Goal: Information Seeking & Learning: Learn about a topic

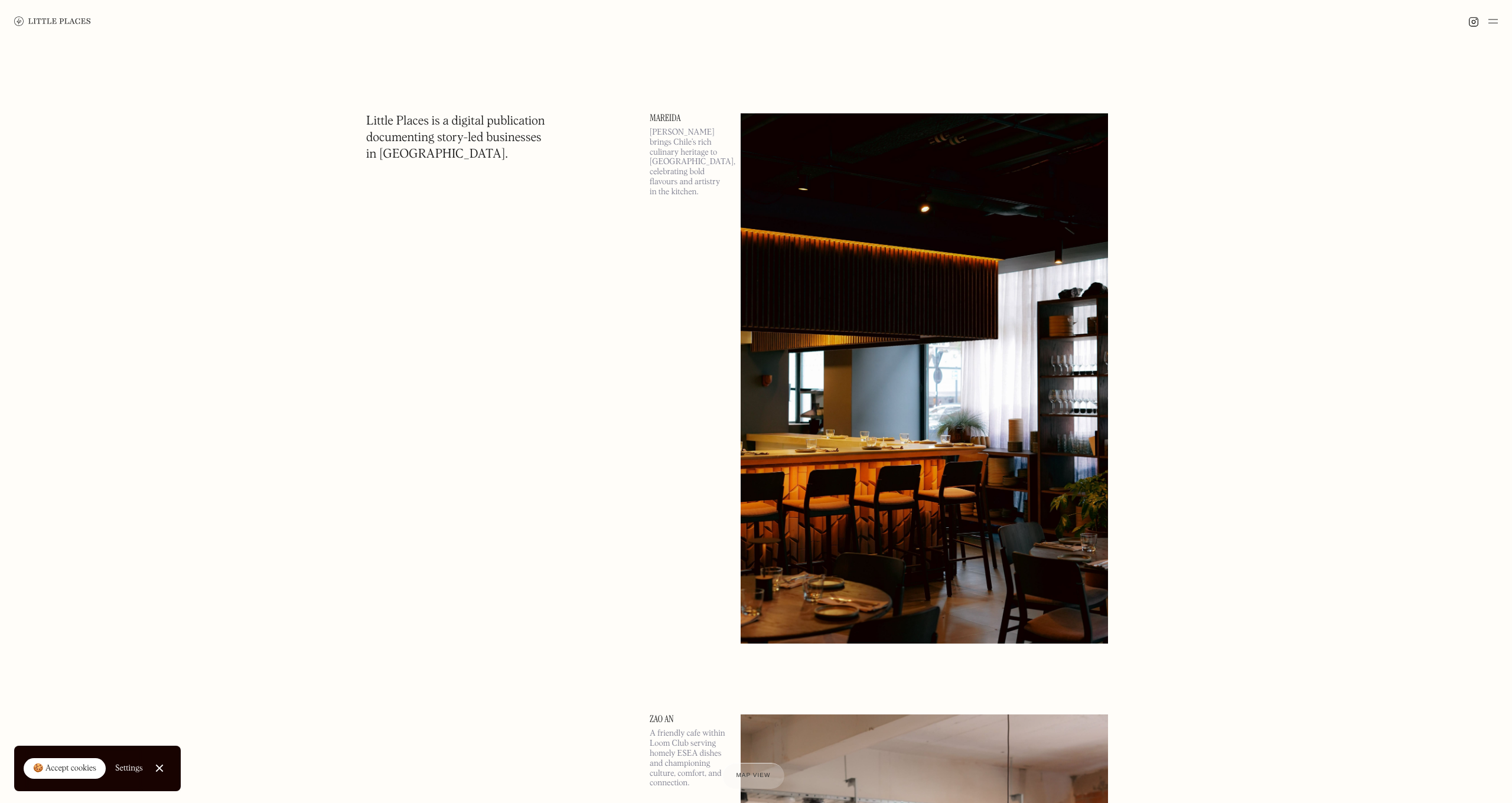
click at [1496, 23] on img at bounding box center [1493, 21] width 9 height 15
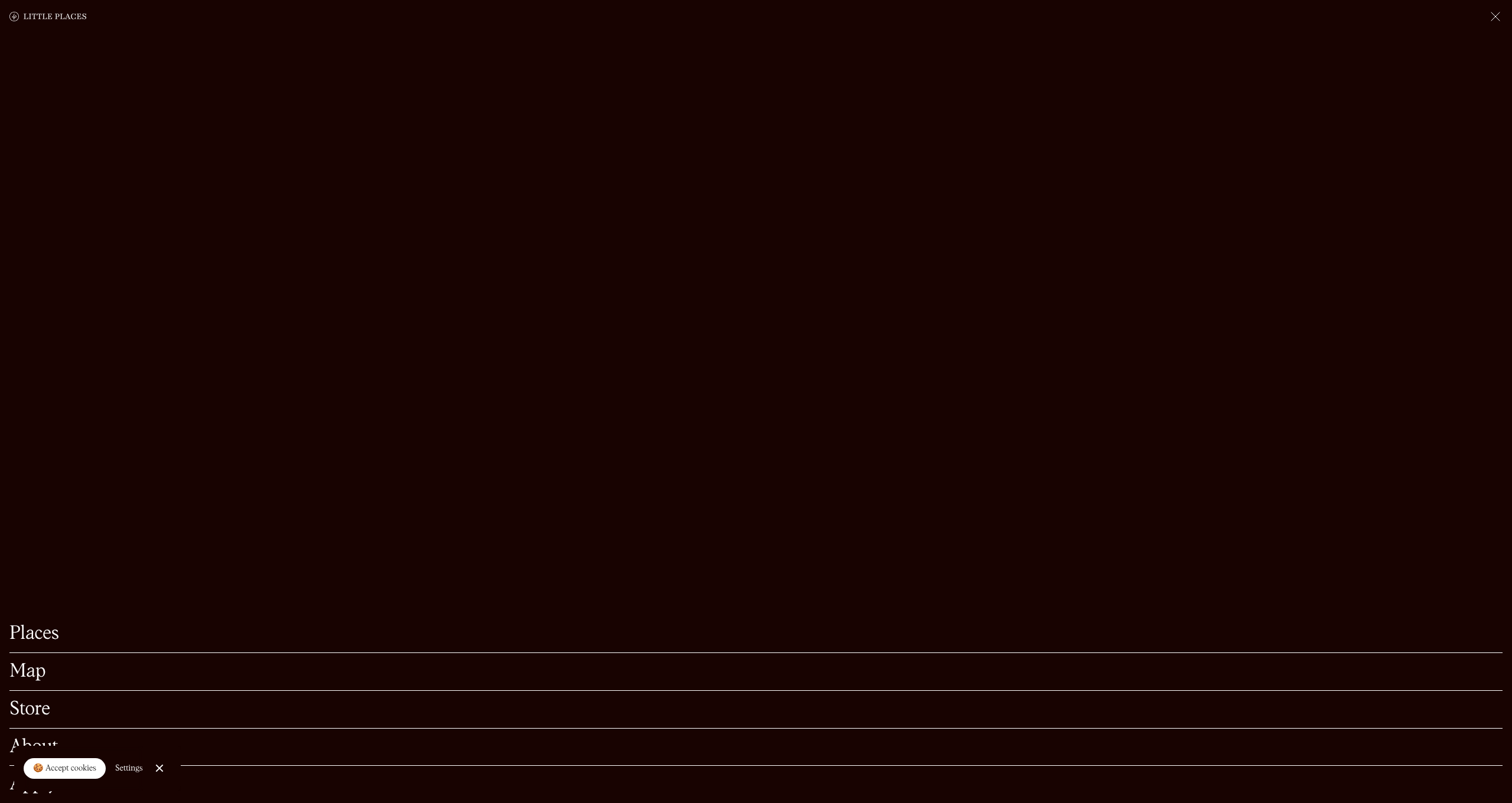
scroll to position [131, 0]
click at [37, 631] on link "Places" at bounding box center [756, 634] width 1493 height 18
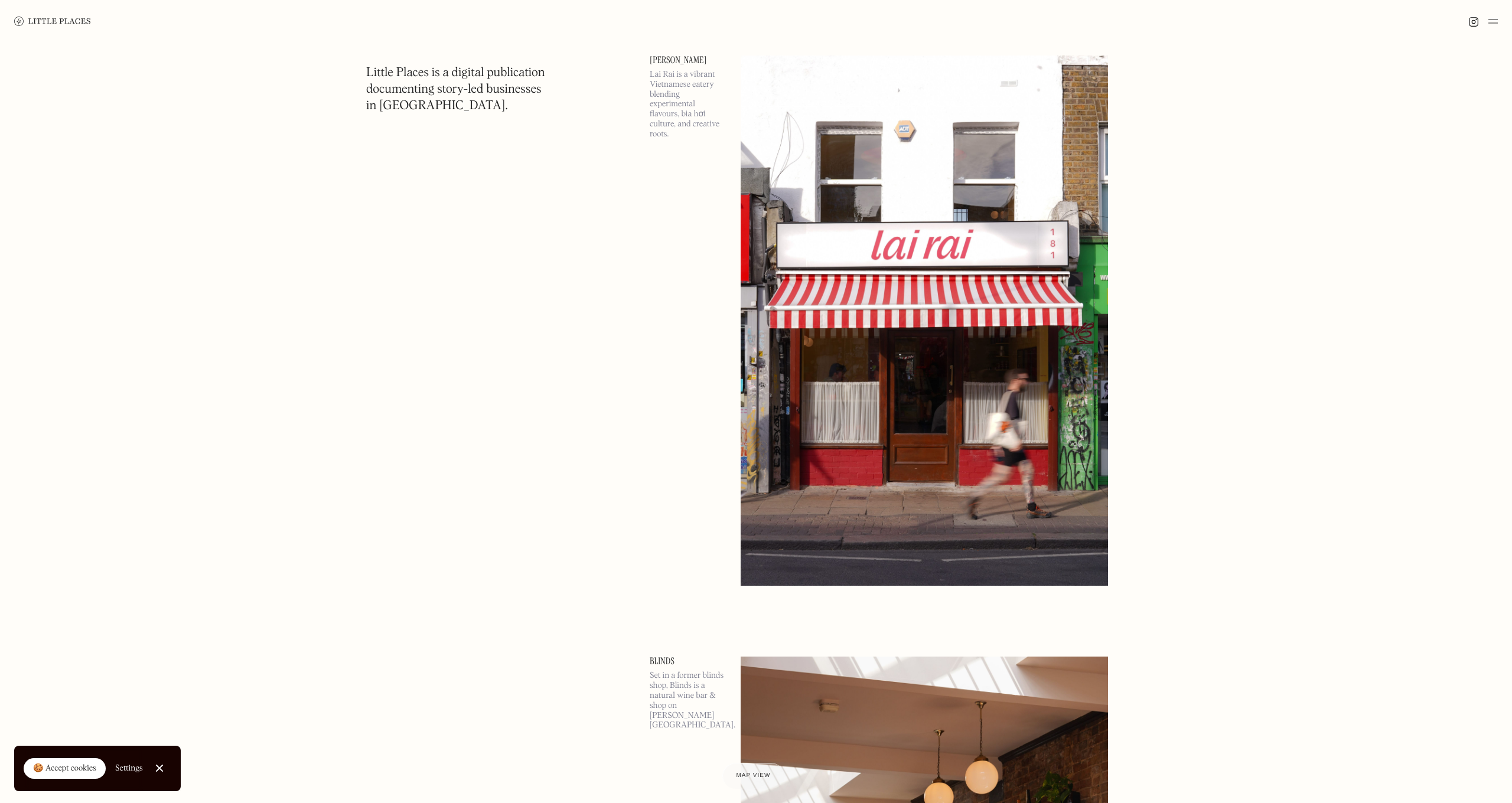
scroll to position [9682, 0]
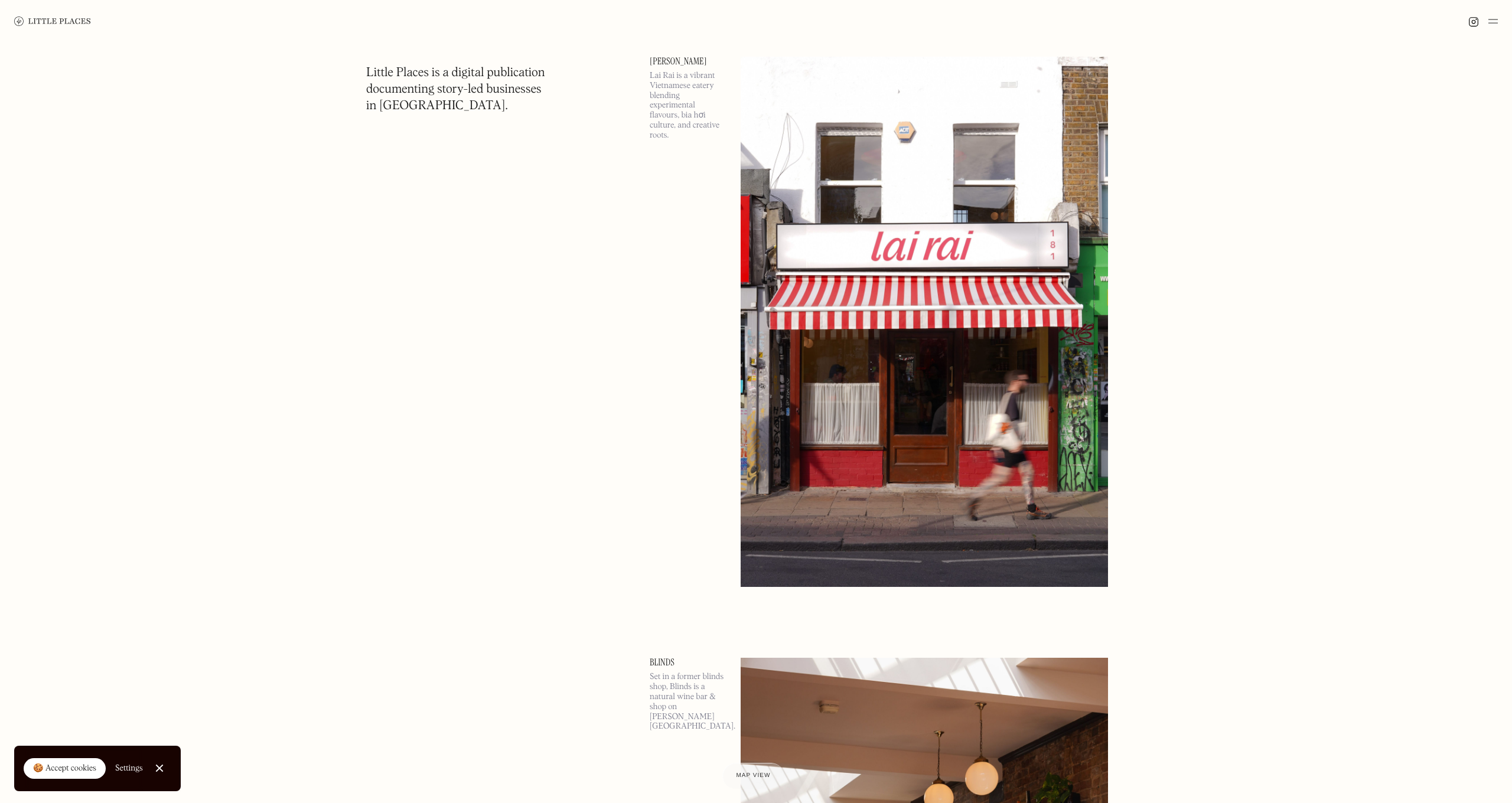
click at [697, 105] on p "Lai Rai is a vibrant Vietnamese eatery blending experimental flavours, bia hơi …" at bounding box center [688, 105] width 77 height 70
click at [879, 206] on img at bounding box center [924, 322] width 367 height 530
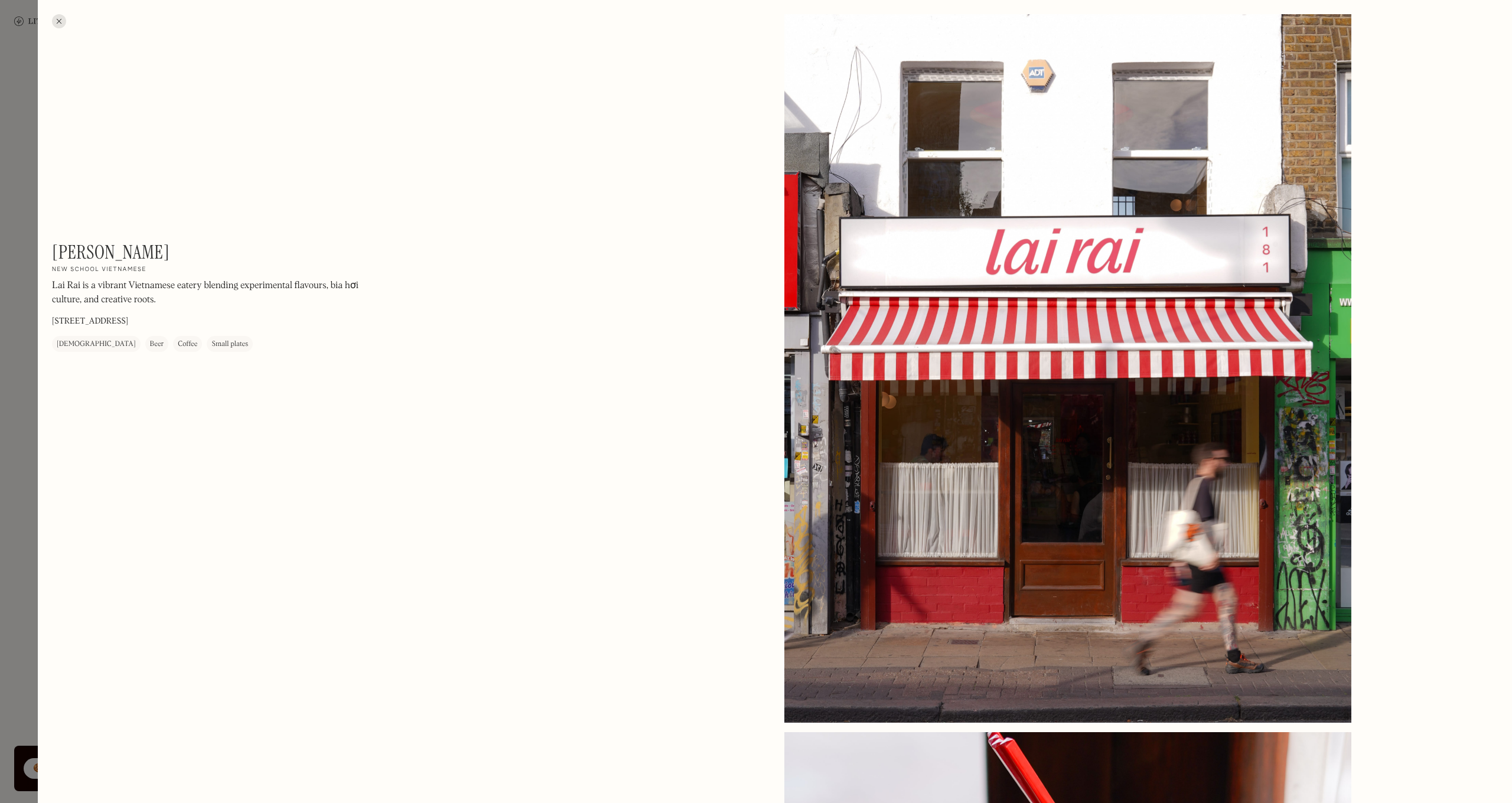
scroll to position [9663, 0]
drag, startPoint x: 100, startPoint y: 248, endPoint x: 53, endPoint y: 247, distance: 47.0
click at [53, 247] on div "[PERSON_NAME] On Our Radar New school Vietnamese [PERSON_NAME] is a vibrant Vie…" at bounding box center [211, 296] width 319 height 111
copy h1 "[PERSON_NAME]"
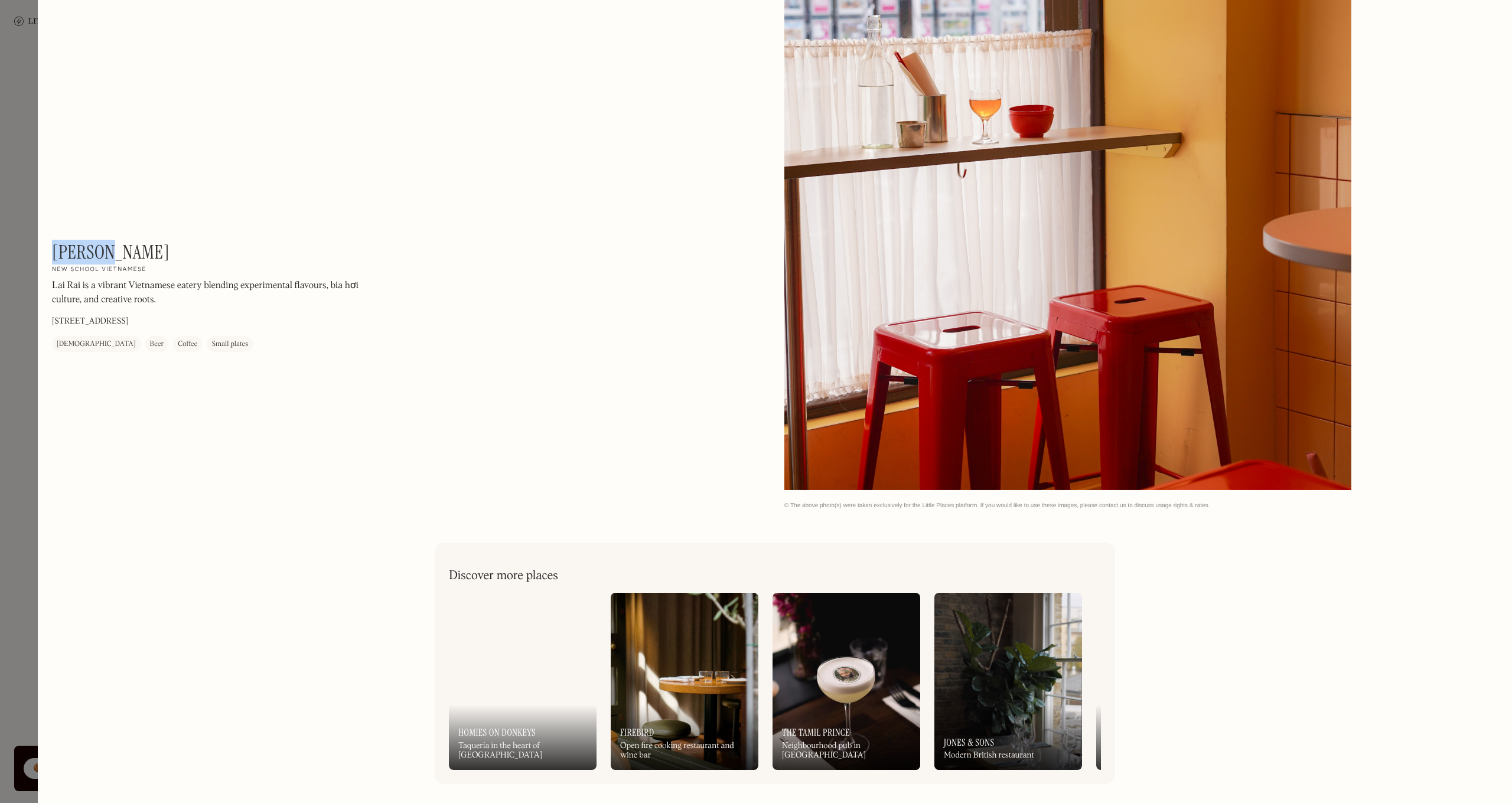
scroll to position [1669, 0]
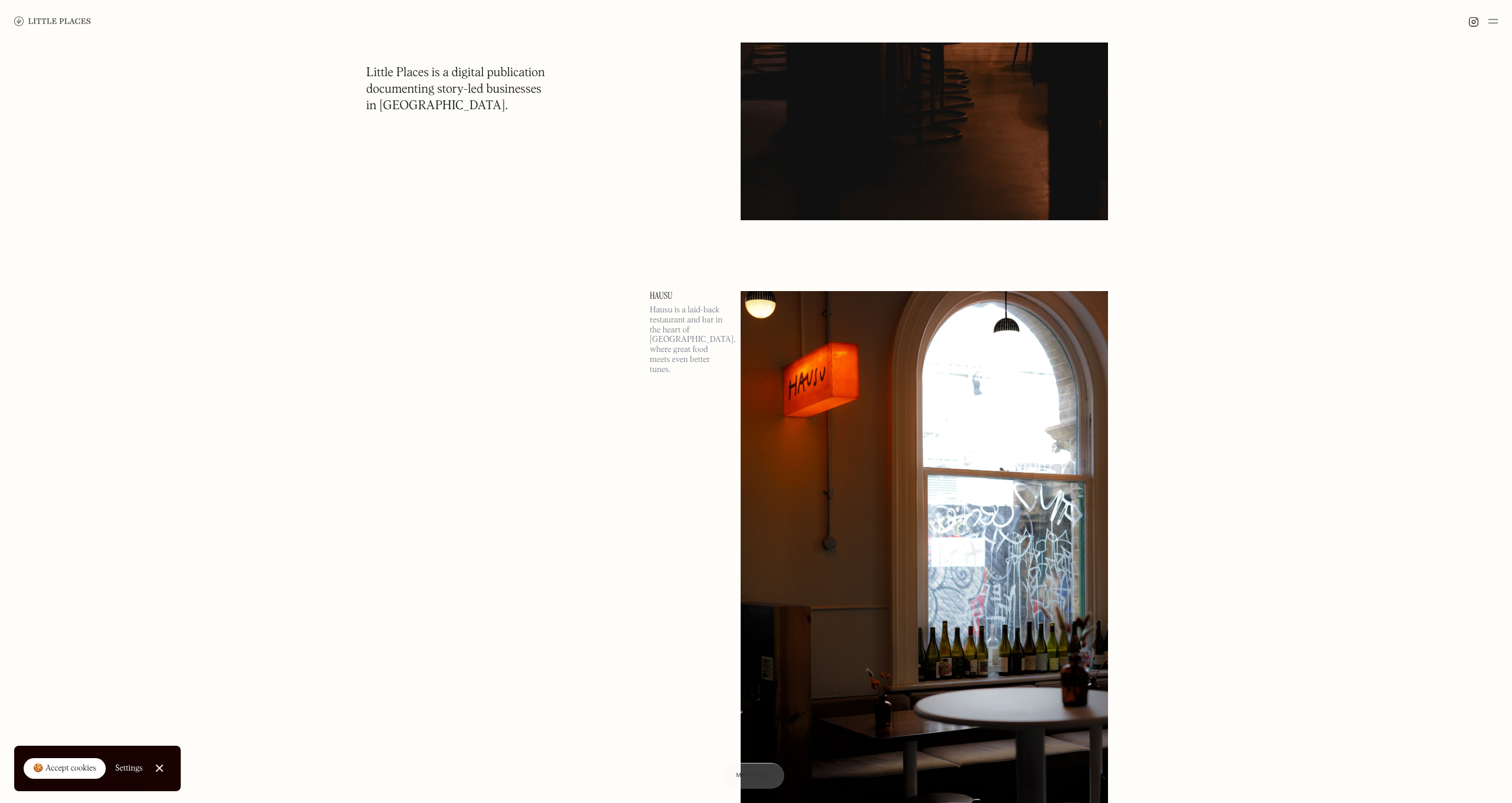
scroll to position [13659, 0]
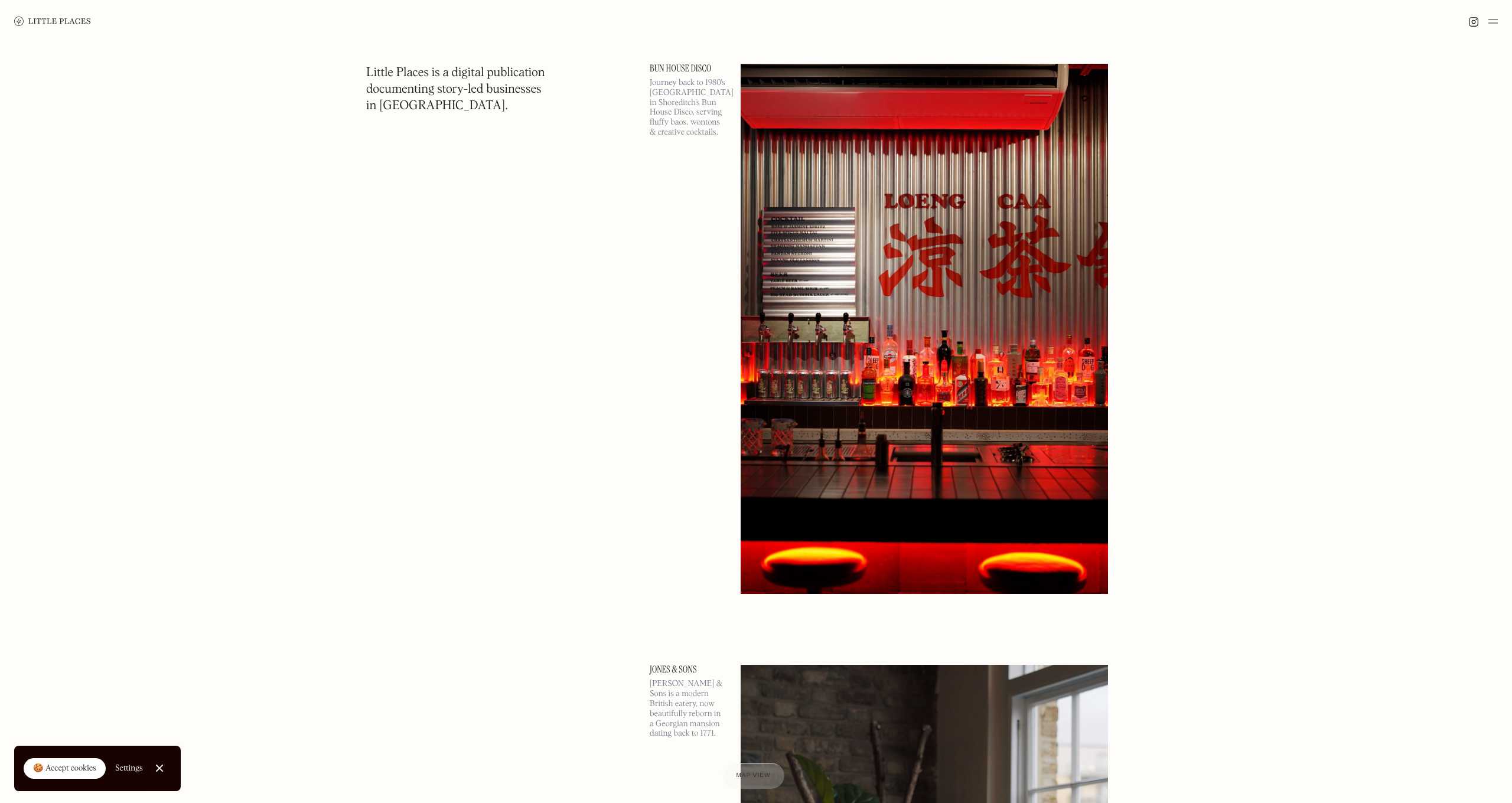
scroll to position [20804, 0]
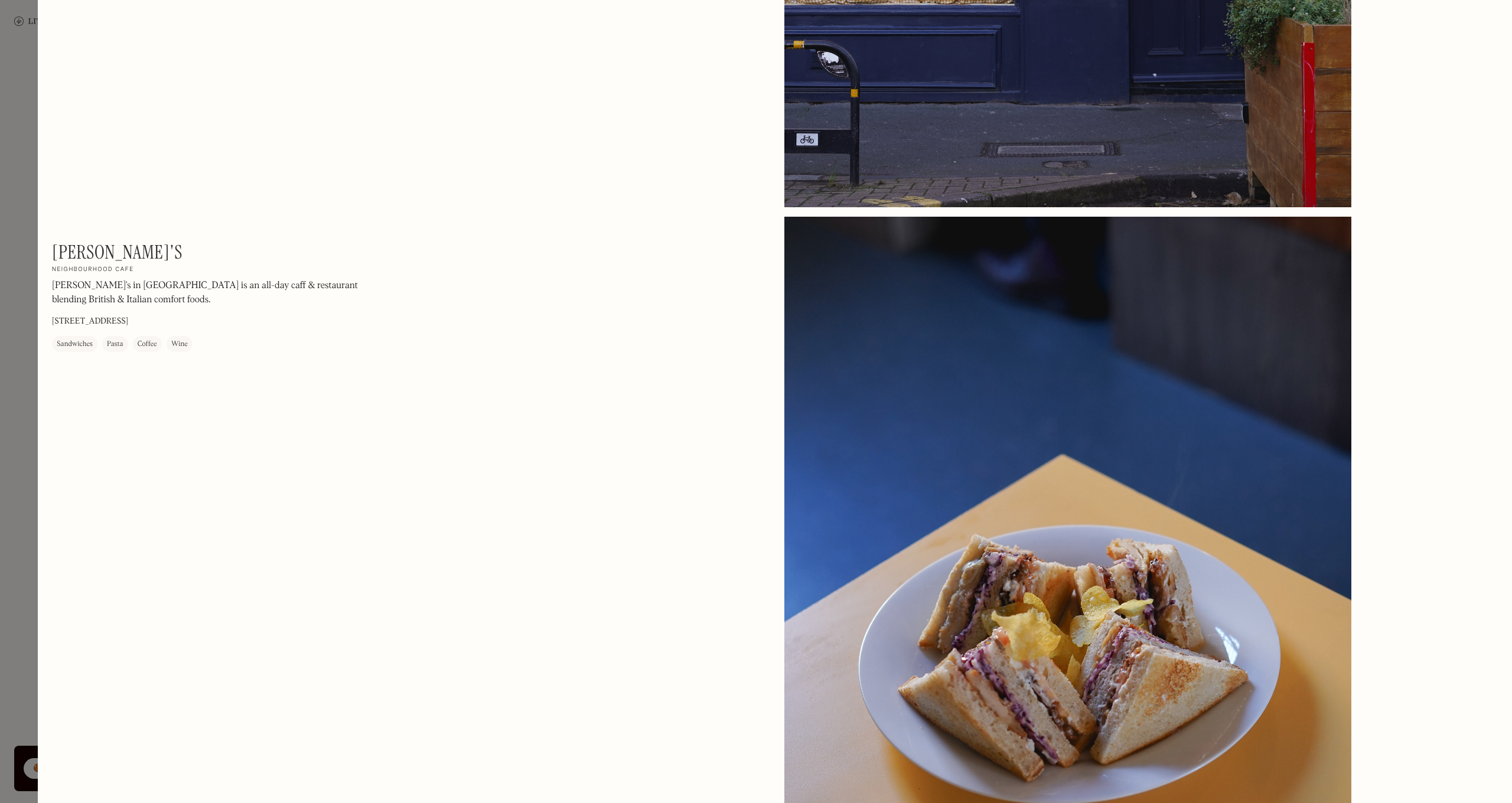
scroll to position [1229, 0]
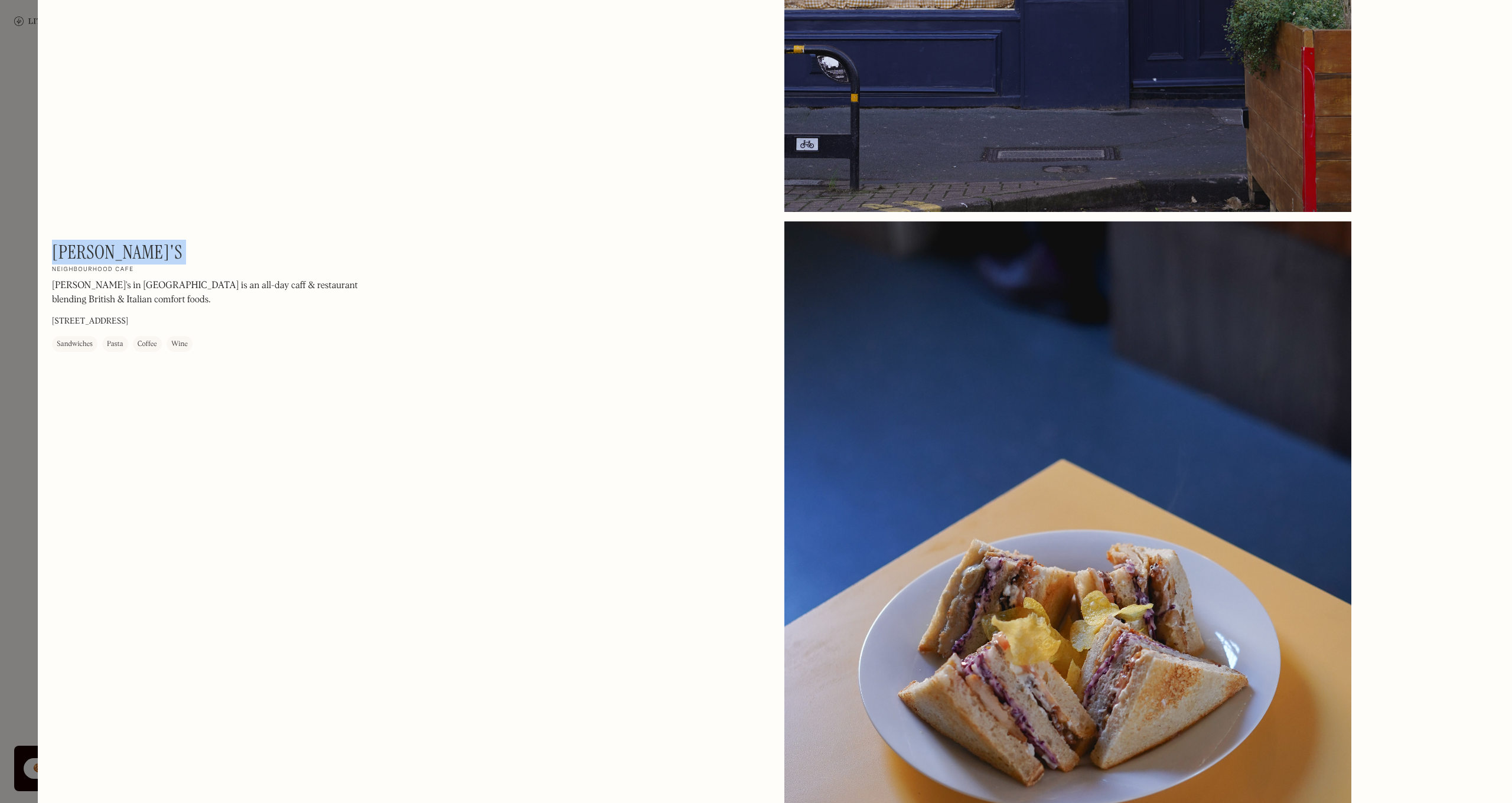
drag, startPoint x: 115, startPoint y: 259, endPoint x: 63, endPoint y: 245, distance: 53.9
click at [54, 246] on div "[PERSON_NAME]'s On Our Radar Neighbourhood cafe Fran's in [GEOGRAPHIC_DATA] is …" at bounding box center [211, 296] width 319 height 111
copy div "[PERSON_NAME]'s On Our Radar"
click at [1462, 48] on div "No items found." at bounding box center [1141, 217] width 714 height 2864
click at [38, 172] on div "[PERSON_NAME]'s On Our Radar Neighbourhood cafe Fran's in [GEOGRAPHIC_DATA] is …" at bounding box center [775, 226] width 1475 height 2912
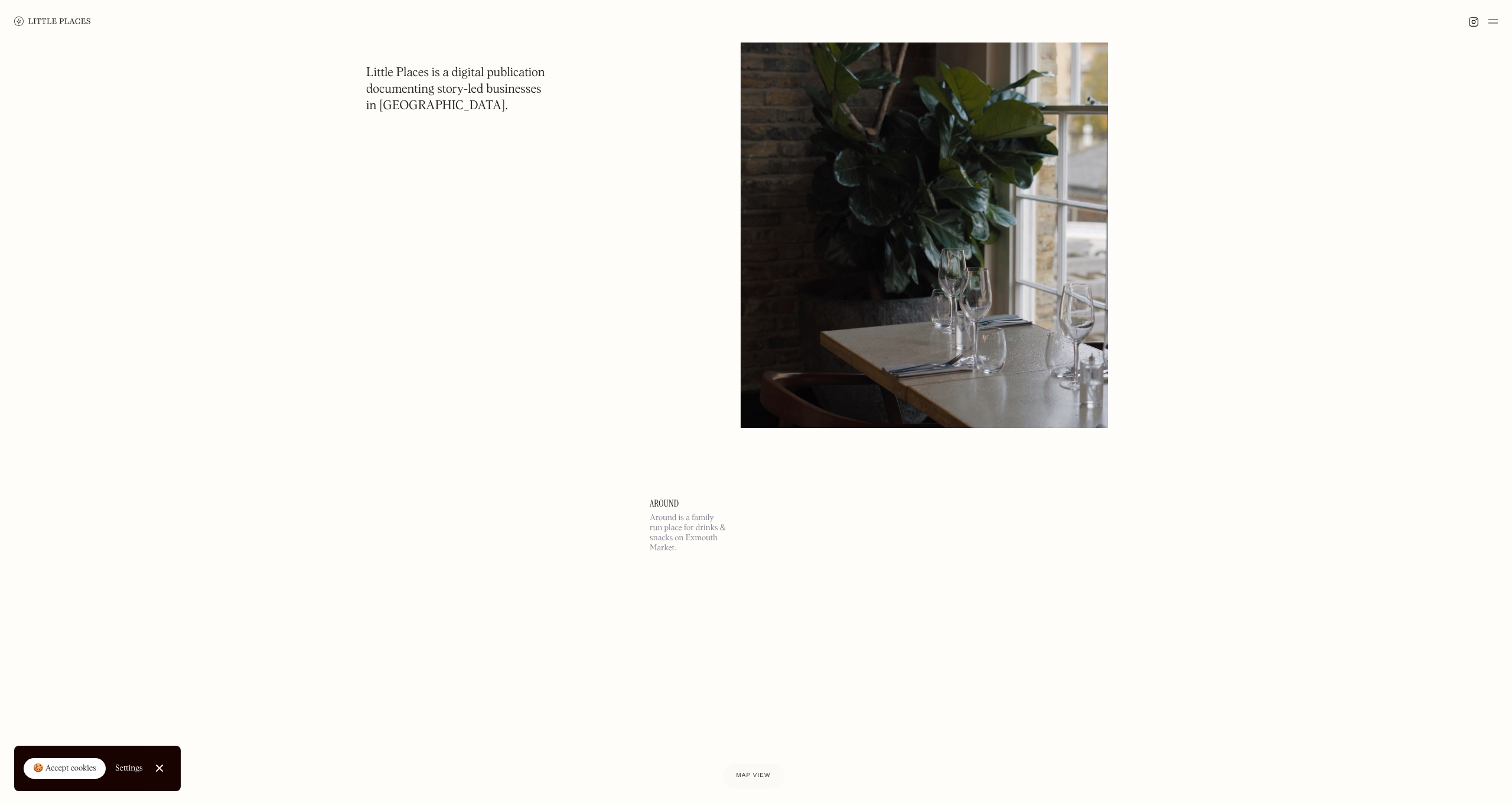
scroll to position [22113, 0]
